Goal: Leave review/rating

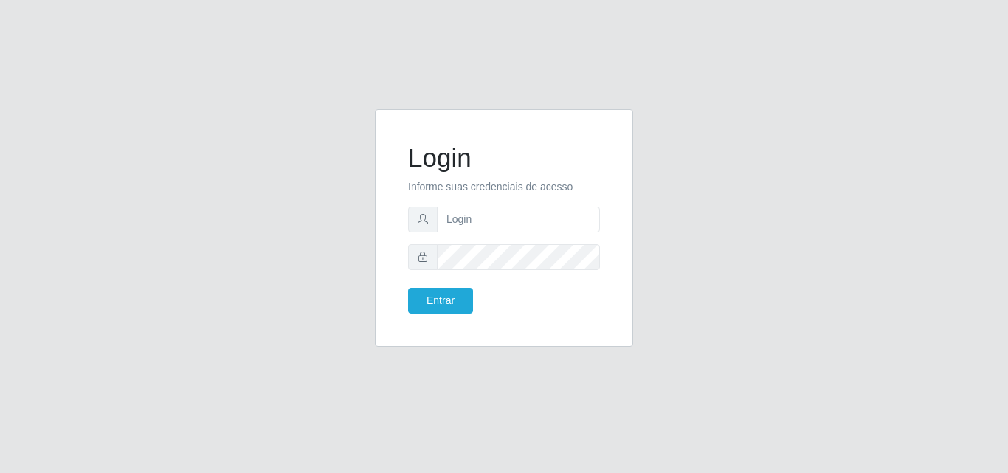
click at [504, 218] on input "text" at bounding box center [518, 220] width 163 height 26
type input "vitoria@saullus"
click at [408, 288] on button "Entrar" at bounding box center [440, 301] width 65 height 26
click at [430, 295] on button "Entrar" at bounding box center [440, 301] width 65 height 26
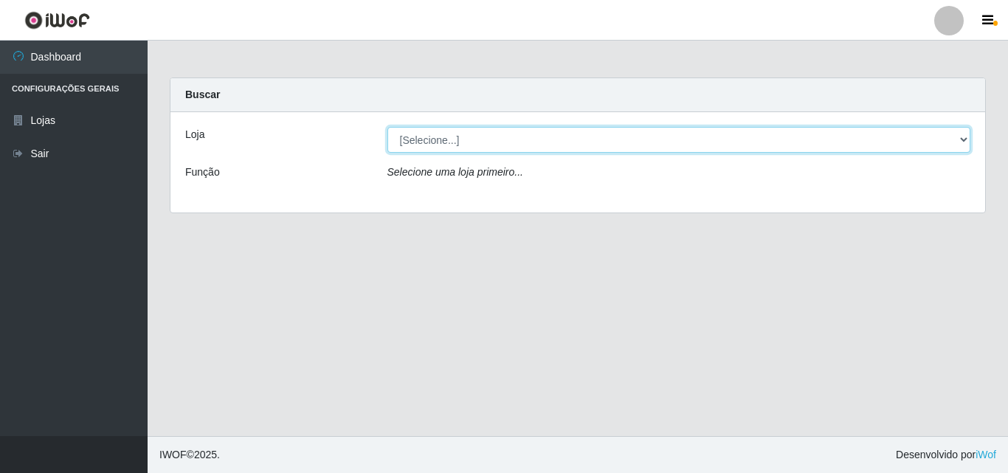
click at [508, 135] on select "[Selecione...] Saullus Supermercados" at bounding box center [679, 140] width 584 height 26
select select "423"
click at [387, 127] on select "[Selecione...] Saullus Supermercados" at bounding box center [679, 140] width 584 height 26
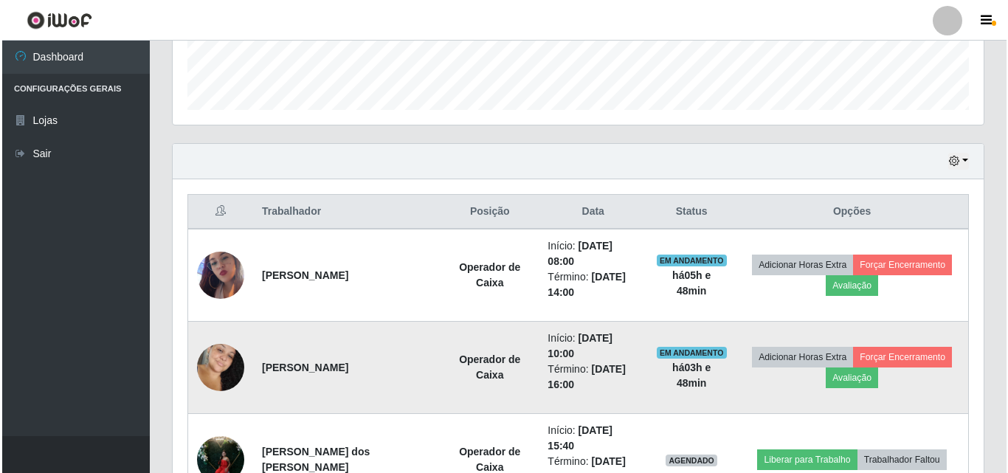
scroll to position [443, 0]
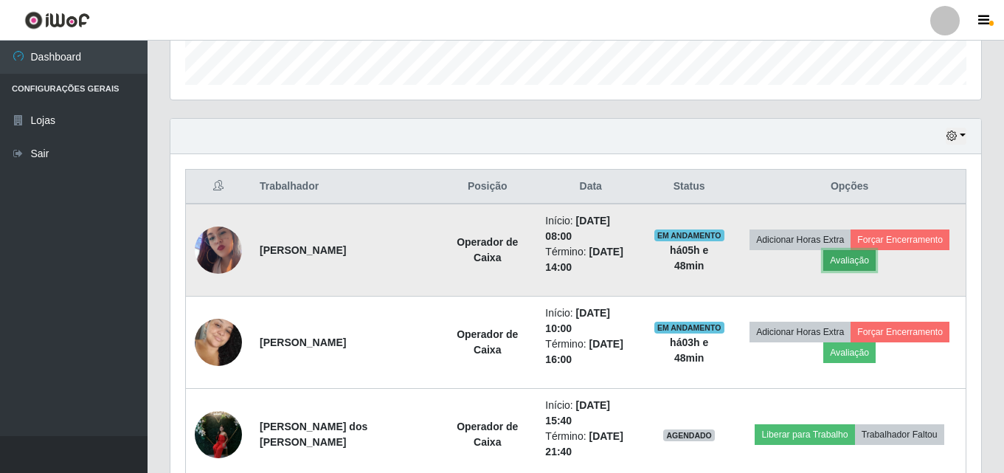
click at [865, 256] on button "Avaliação" at bounding box center [849, 260] width 52 height 21
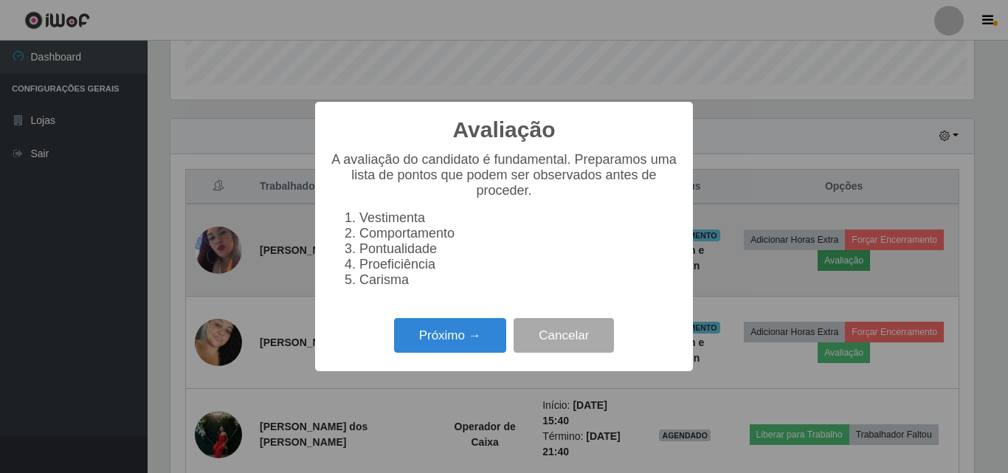
scroll to position [306, 803]
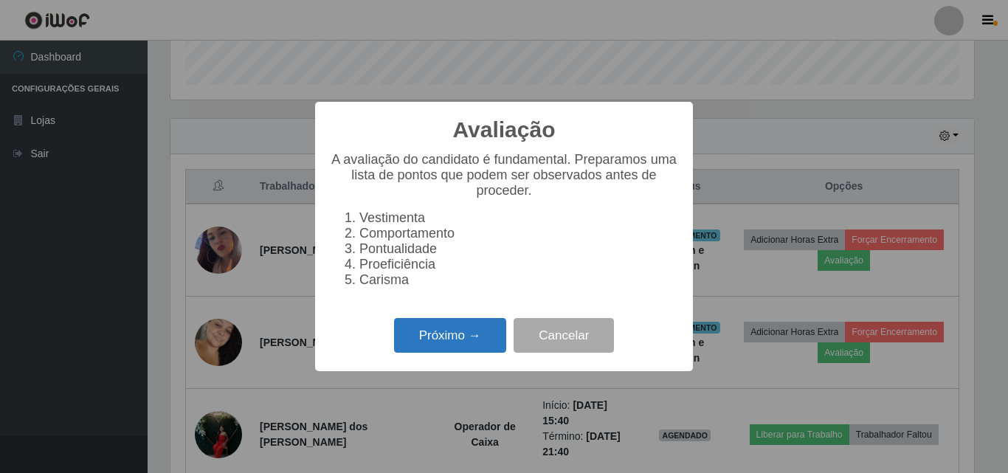
click at [441, 338] on button "Próximo →" at bounding box center [450, 335] width 112 height 35
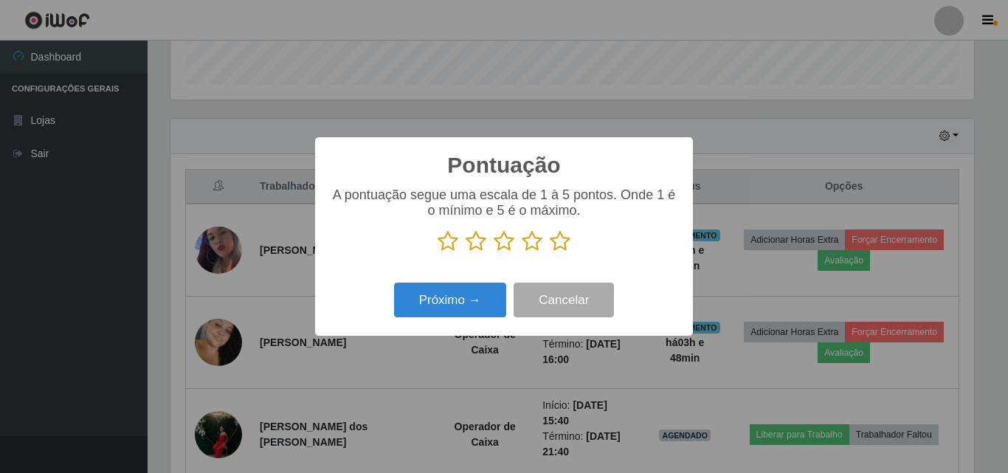
scroll to position [737477, 736980]
click at [565, 243] on icon at bounding box center [560, 241] width 21 height 22
click at [550, 252] on input "radio" at bounding box center [550, 252] width 0 height 0
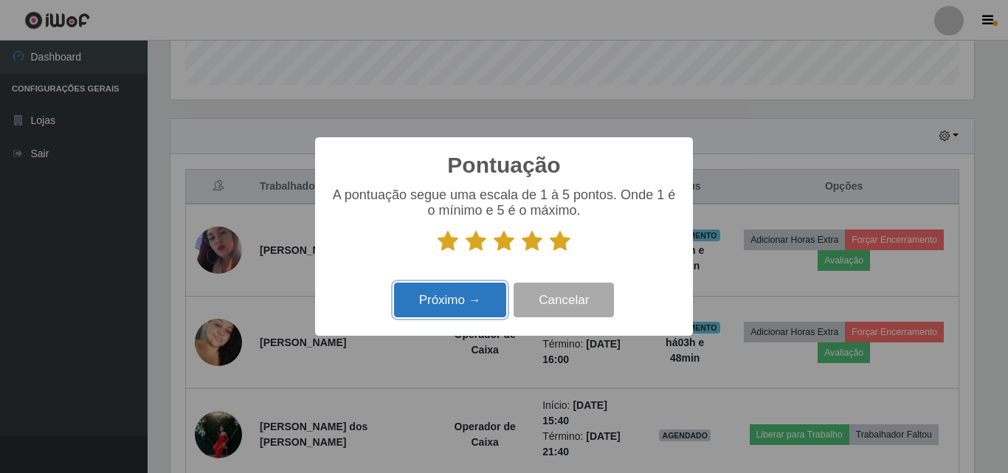
click at [452, 308] on button "Próximo →" at bounding box center [450, 300] width 112 height 35
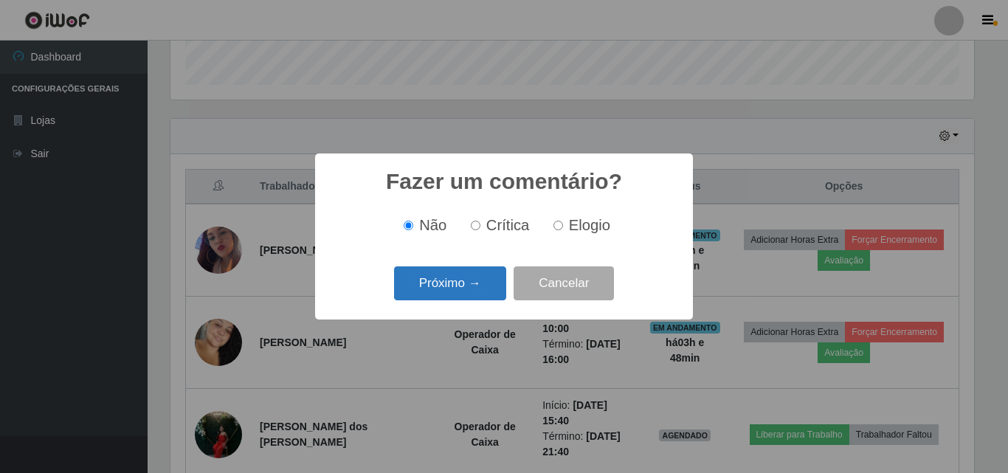
click at [468, 283] on button "Próximo →" at bounding box center [450, 283] width 112 height 35
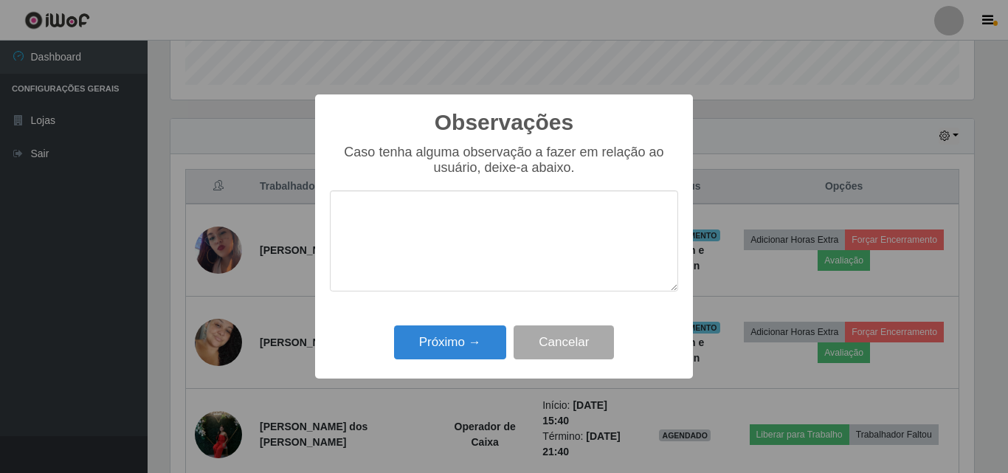
click at [475, 246] on textarea at bounding box center [504, 240] width 348 height 101
type textarea "Otima profissional"
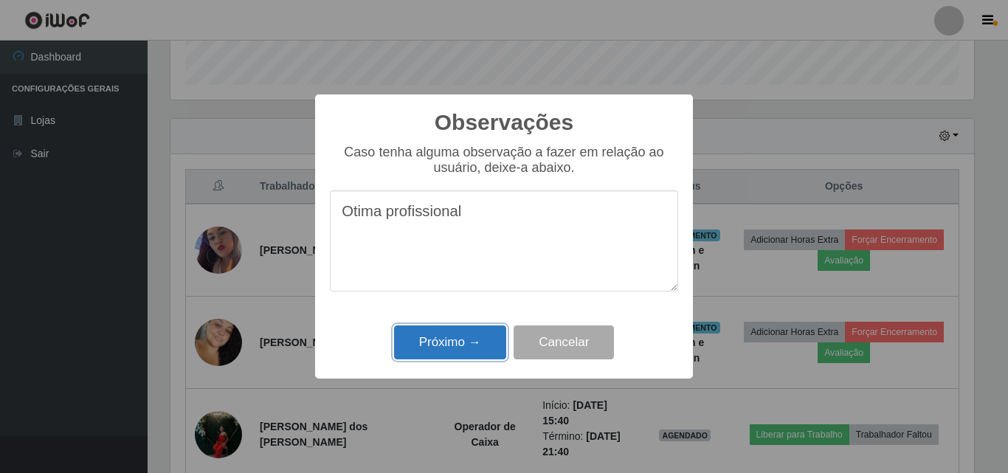
click at [458, 339] on button "Próximo →" at bounding box center [450, 342] width 112 height 35
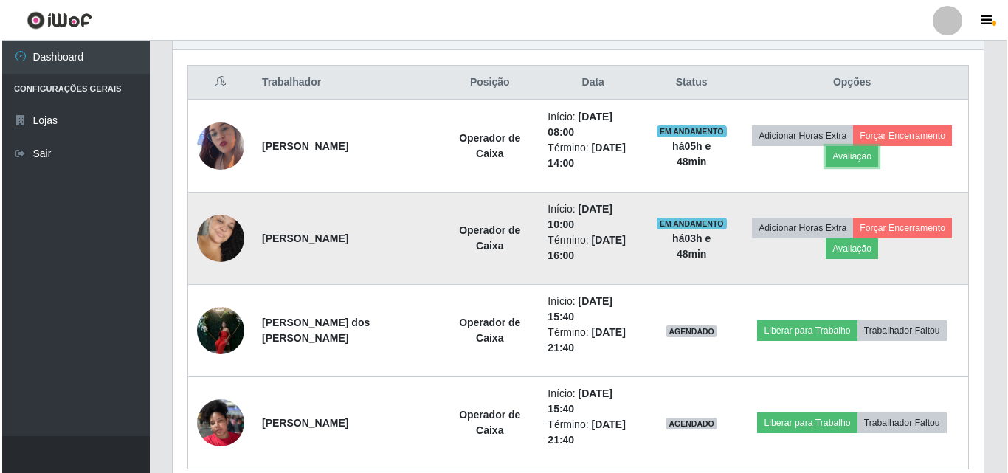
scroll to position [551, 0]
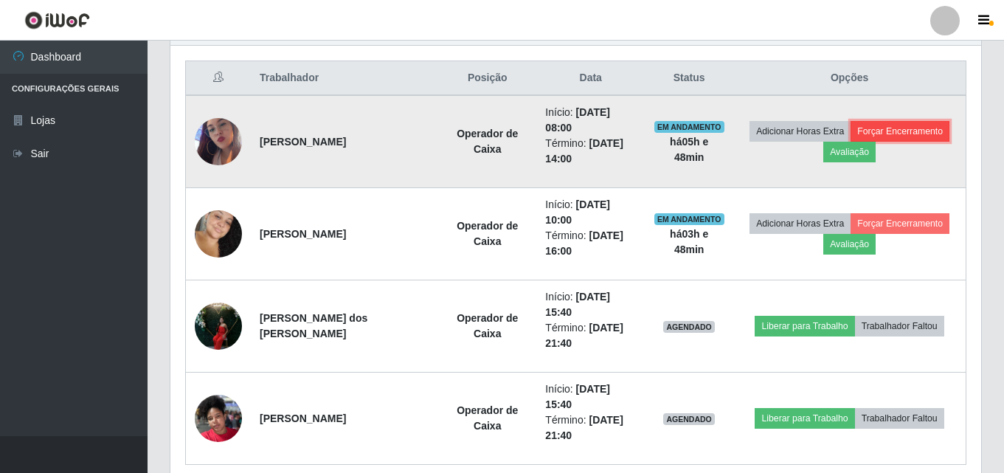
click at [912, 125] on button "Forçar Encerramento" at bounding box center [900, 131] width 99 height 21
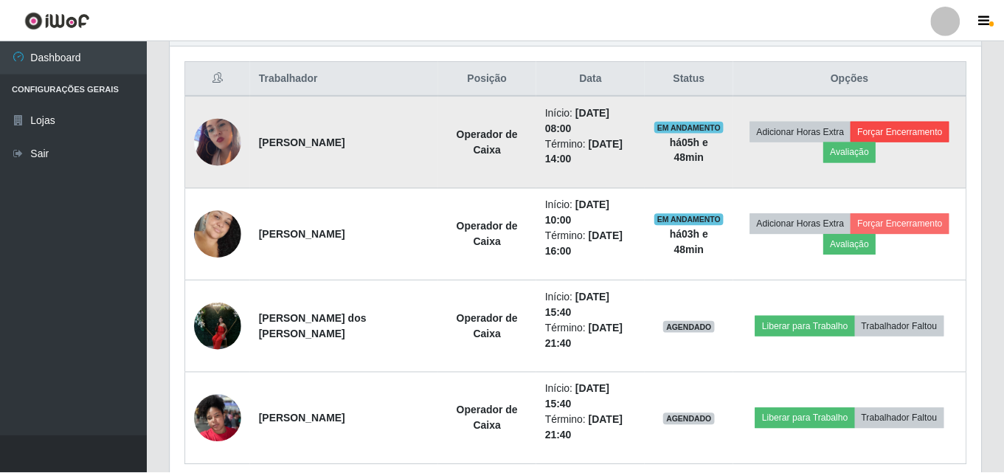
scroll to position [306, 803]
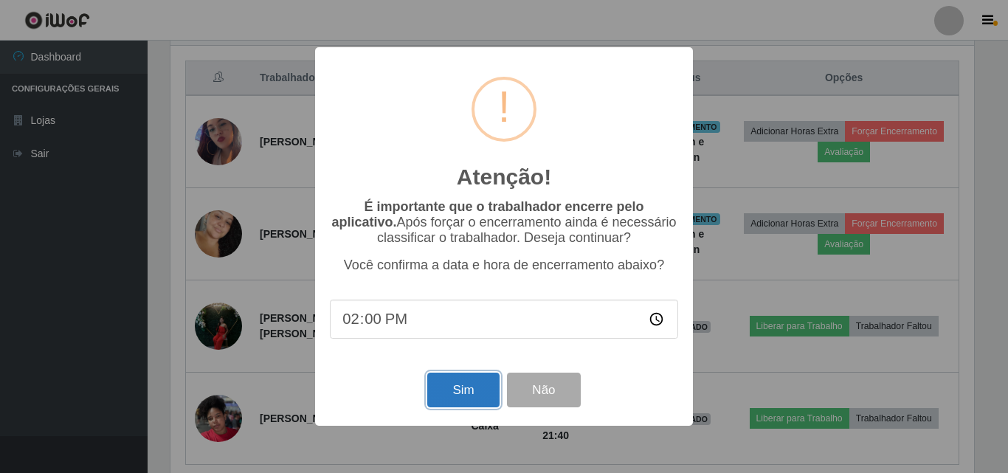
click at [454, 398] on button "Sim" at bounding box center [463, 390] width 72 height 35
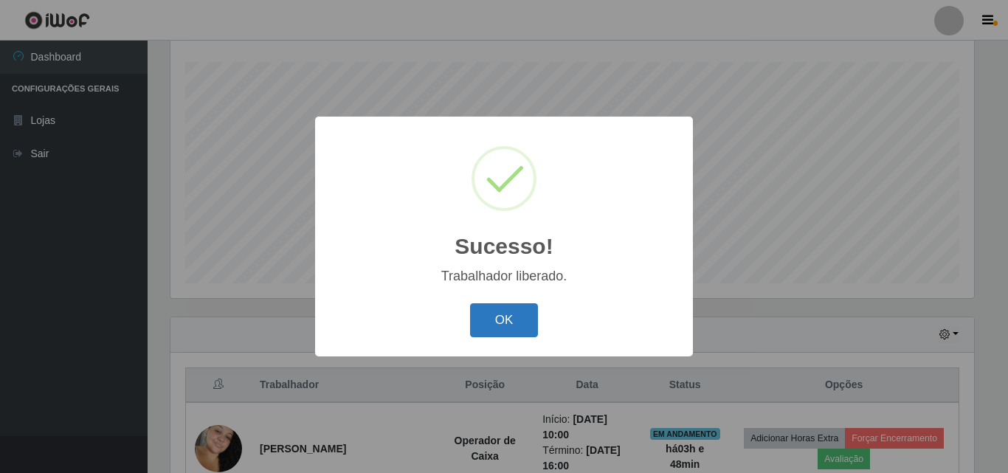
click at [515, 308] on button "OK" at bounding box center [504, 320] width 69 height 35
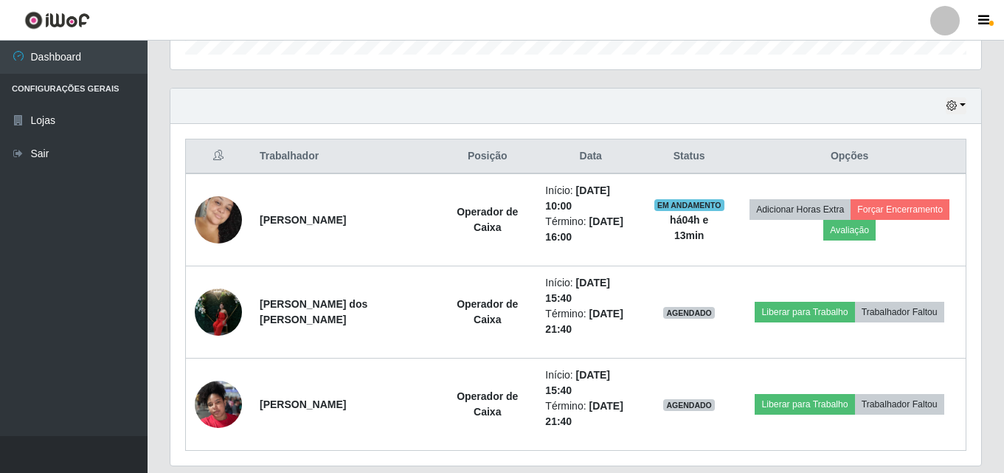
scroll to position [474, 0]
